Goal: Check status: Check status

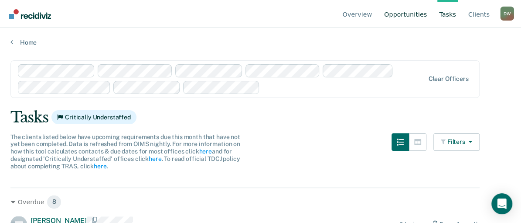
click at [403, 15] on link "Opportunities" at bounding box center [406, 14] width 46 height 28
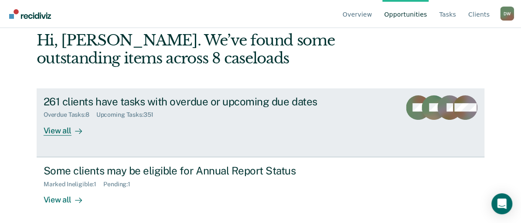
scroll to position [61, 0]
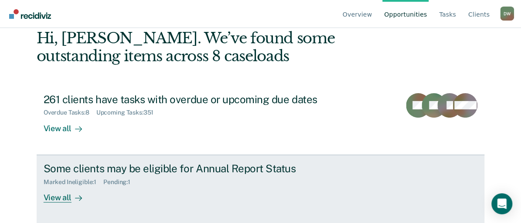
click at [60, 197] on div "View all" at bounding box center [68, 193] width 49 height 17
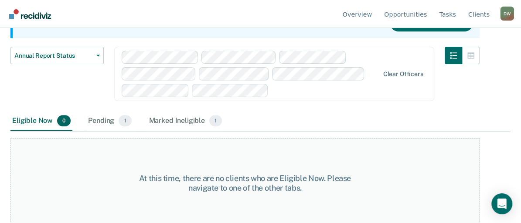
scroll to position [106, 0]
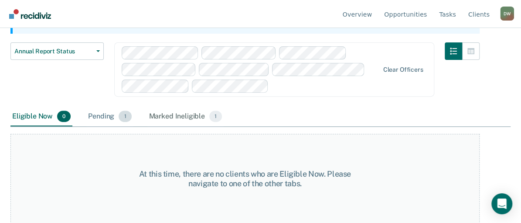
click at [106, 117] on div "Pending 1" at bounding box center [109, 116] width 47 height 19
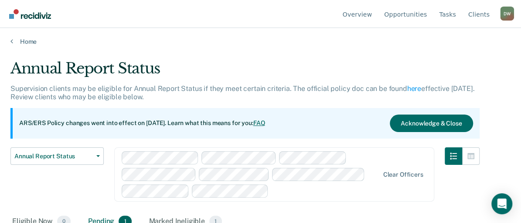
scroll to position [0, 0]
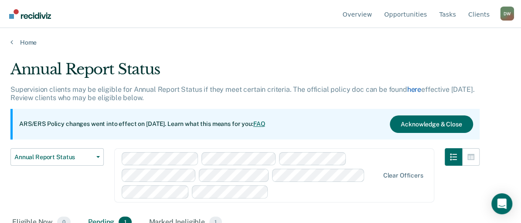
click at [413, 89] on link "here" at bounding box center [415, 89] width 14 height 8
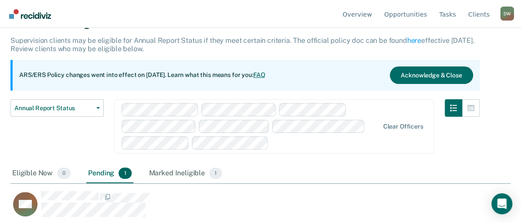
scroll to position [51, 0]
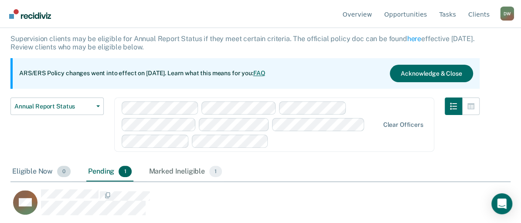
click at [32, 170] on div "Eligible Now 0" at bounding box center [41, 171] width 62 height 19
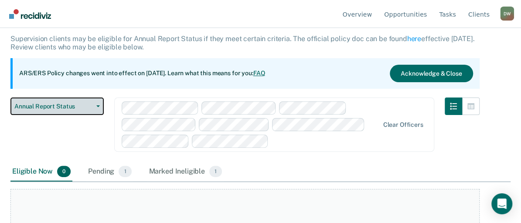
click at [99, 108] on button "Annual Report Status" at bounding box center [56, 105] width 93 height 17
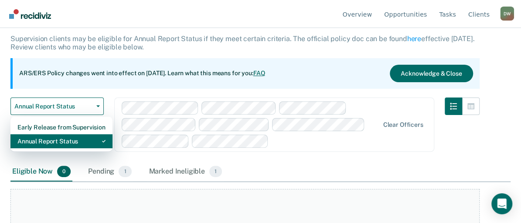
click at [66, 143] on div "Annual Report Status" at bounding box center [61, 141] width 88 height 14
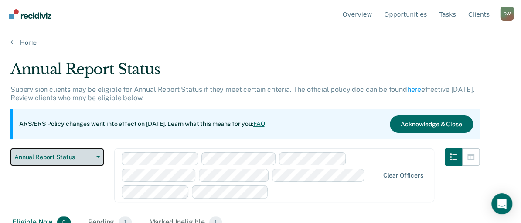
scroll to position [106, 0]
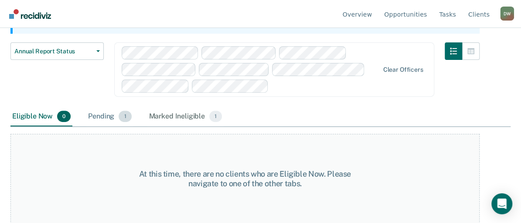
click at [106, 114] on div "Pending 1" at bounding box center [109, 116] width 47 height 19
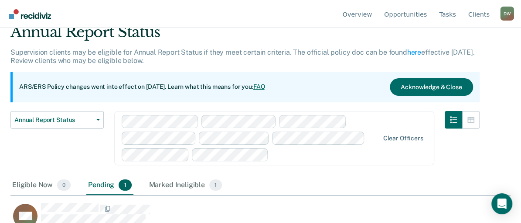
scroll to position [51, 0]
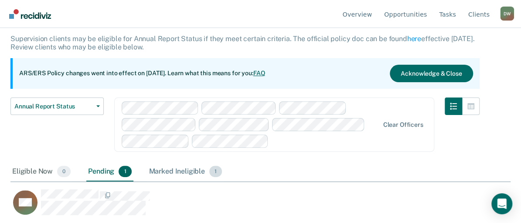
click at [181, 169] on div "Marked Ineligible 1" at bounding box center [186, 171] width 77 height 19
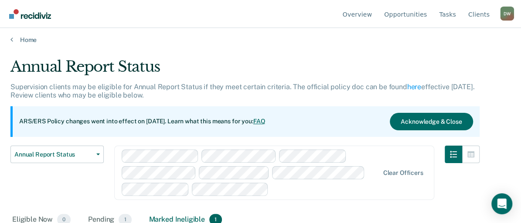
scroll to position [0, 0]
